Goal: Information Seeking & Learning: Learn about a topic

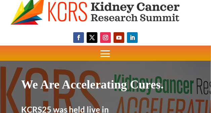
scroll to position [2, 0]
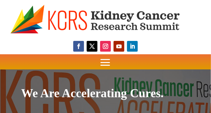
click at [106, 61] on span at bounding box center [105, 62] width 15 height 15
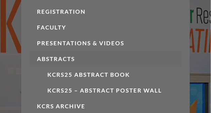
scroll to position [97, 0]
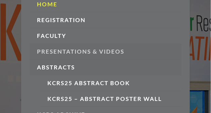
click at [86, 52] on link "Presentations & Videos" at bounding box center [106, 52] width 152 height 16
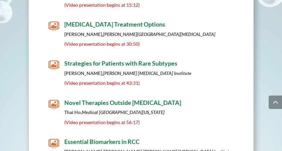
scroll to position [4756, 0]
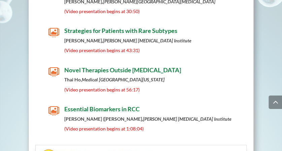
click at [108, 113] on span "(Video presentation begins at 1:08:04)" at bounding box center [103, 129] width 79 height 6
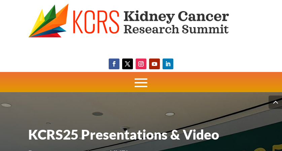
scroll to position [4756, 0]
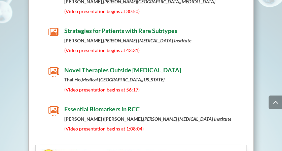
click at [125, 105] on span "Essential Biomarkers in RCC" at bounding box center [101, 108] width 75 height 7
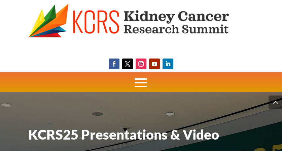
scroll to position [4756, 0]
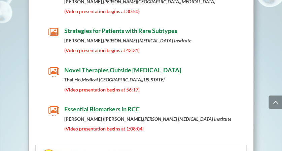
click at [54, 106] on span "" at bounding box center [53, 111] width 11 height 11
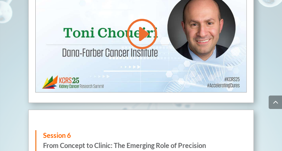
scroll to position [5024, 0]
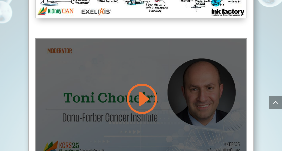
click at [142, 83] on link at bounding box center [141, 99] width 32 height 34
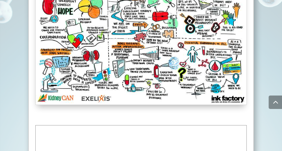
scroll to position [5002, 0]
